Goal: Check status: Check status

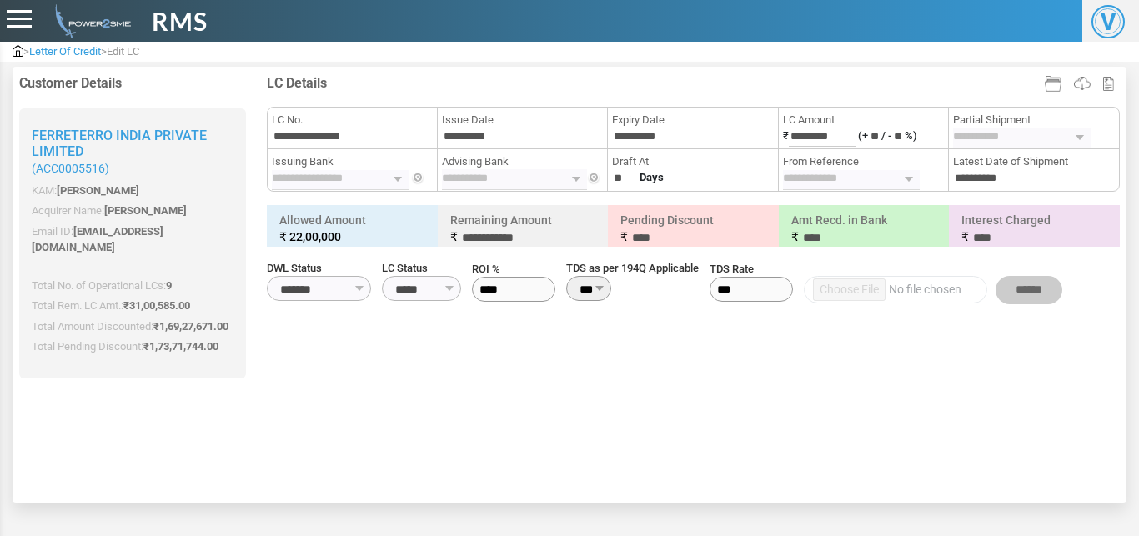
click at [48, 48] on span "Letter Of Credit" at bounding box center [65, 51] width 72 height 13
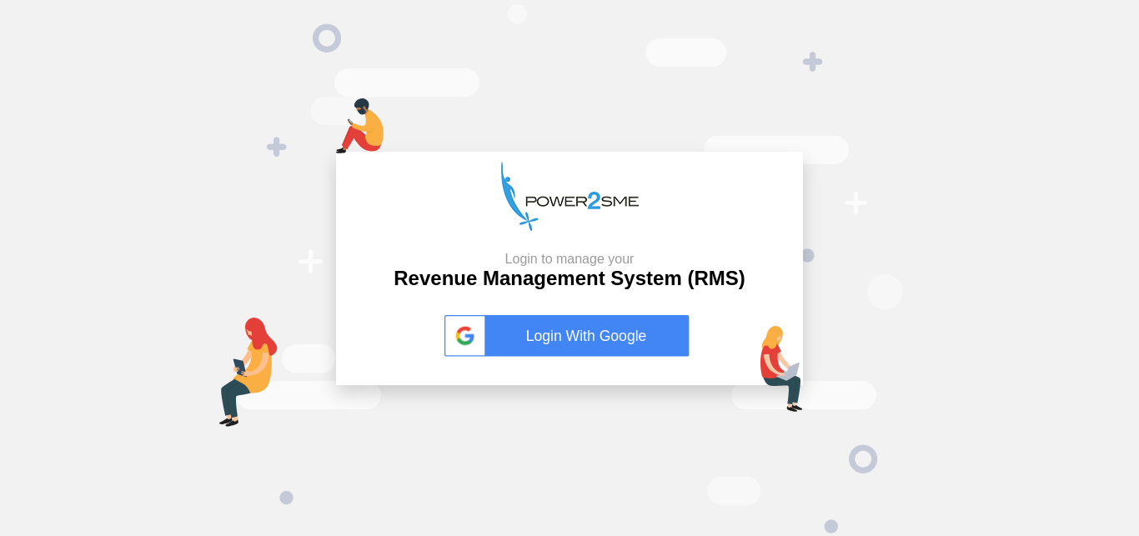
click at [551, 318] on link "Login With Google" at bounding box center [569, 336] width 250 height 42
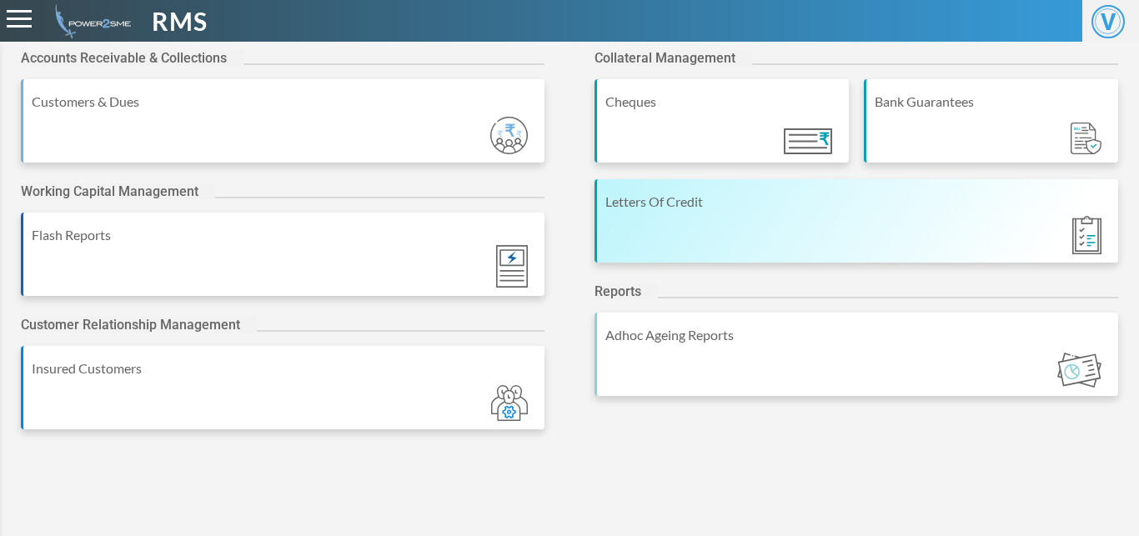
click at [923, 236] on div "Letters Of Credit" at bounding box center [856, 220] width 524 height 83
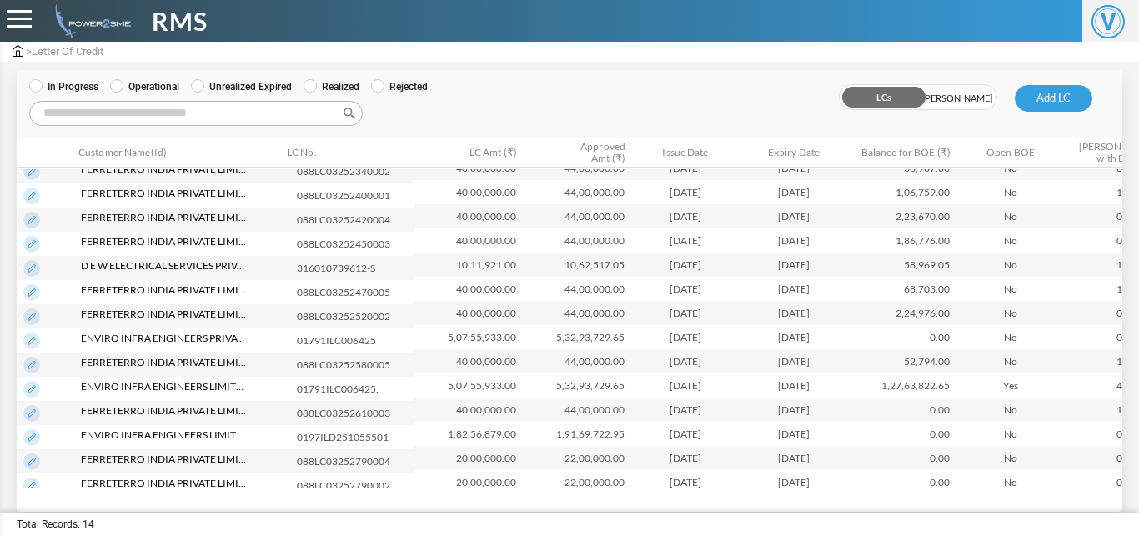
scroll to position [32, 0]
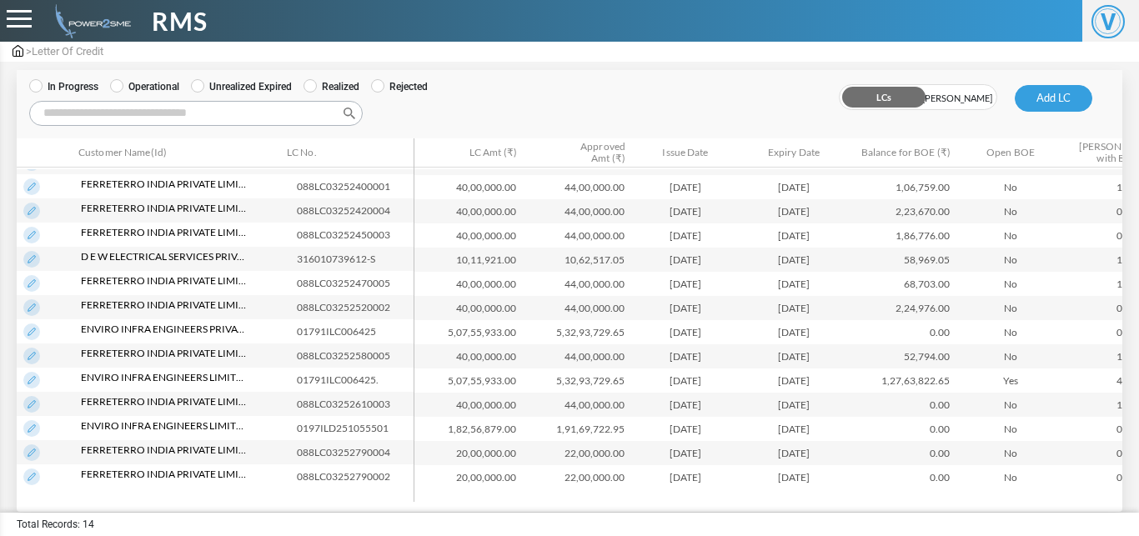
click at [33, 445] on img at bounding box center [31, 452] width 17 height 17
